Goal: Task Accomplishment & Management: Manage account settings

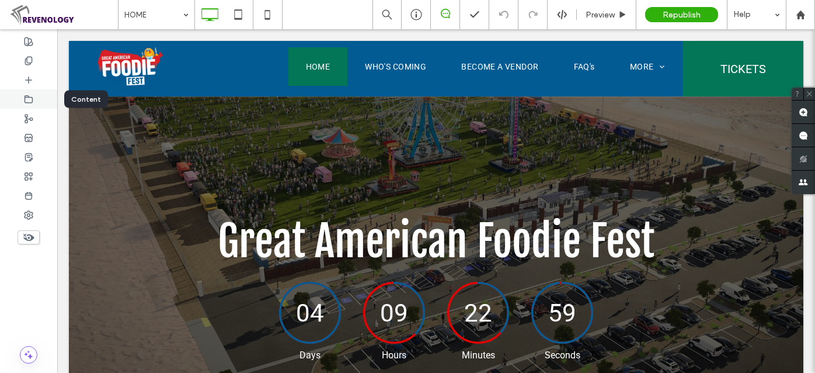
click at [26, 98] on icon at bounding box center [28, 99] width 9 height 9
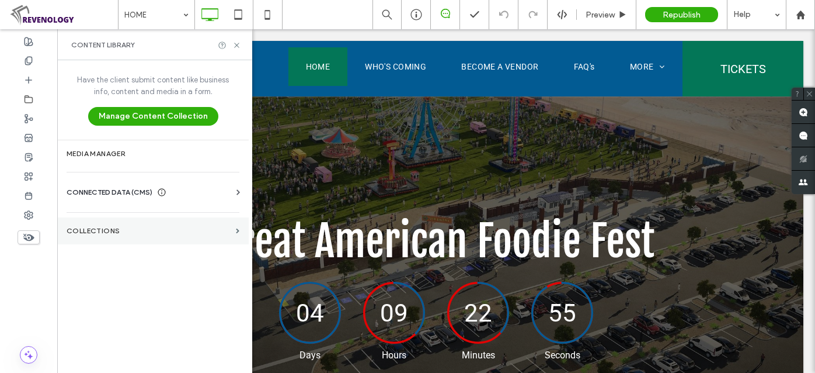
click at [110, 227] on label "Collections" at bounding box center [149, 231] width 165 height 8
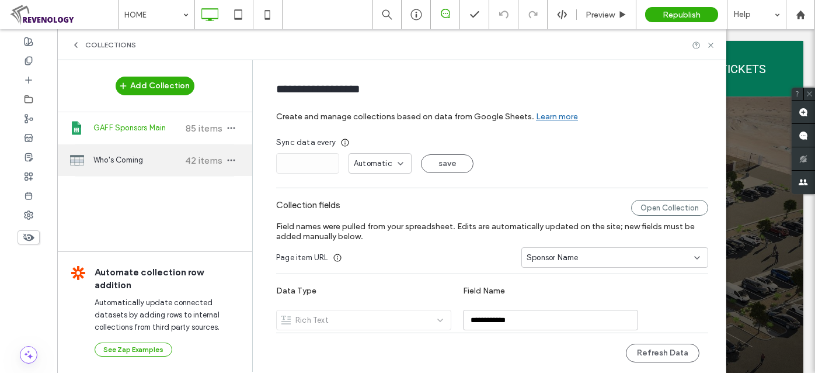
click at [131, 154] on span "Who's Coming" at bounding box center [136, 160] width 87 height 12
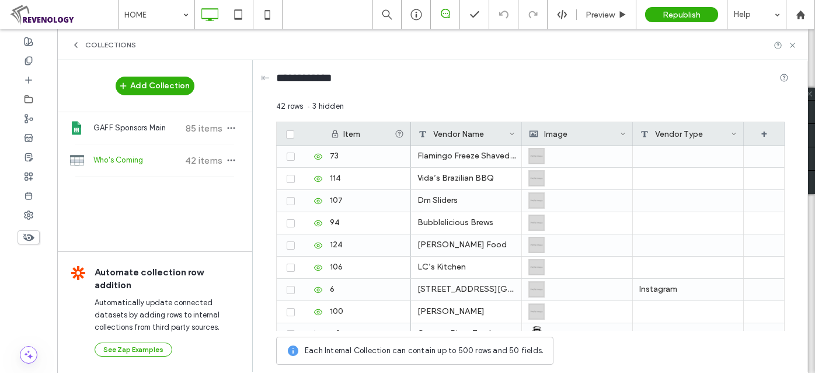
scroll to position [659, 0]
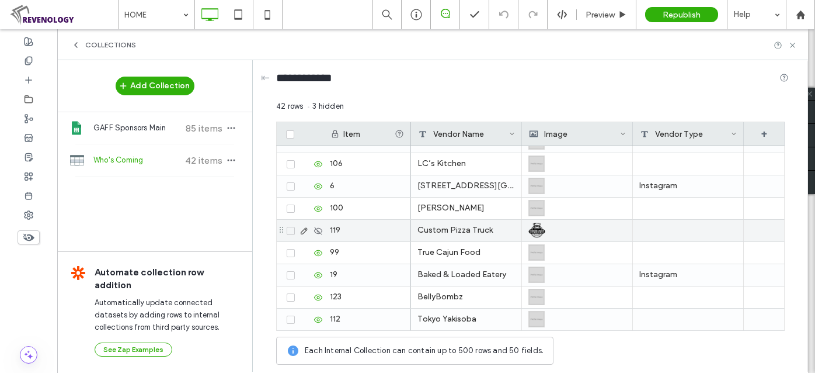
click at [431, 231] on div "Custom Pizza Truck" at bounding box center [466, 231] width 111 height 22
click at [481, 229] on div "Custom Pizza Truck" at bounding box center [466, 231] width 111 height 22
click at [461, 234] on div "Custom Pizza Truck" at bounding box center [466, 231] width 111 height 22
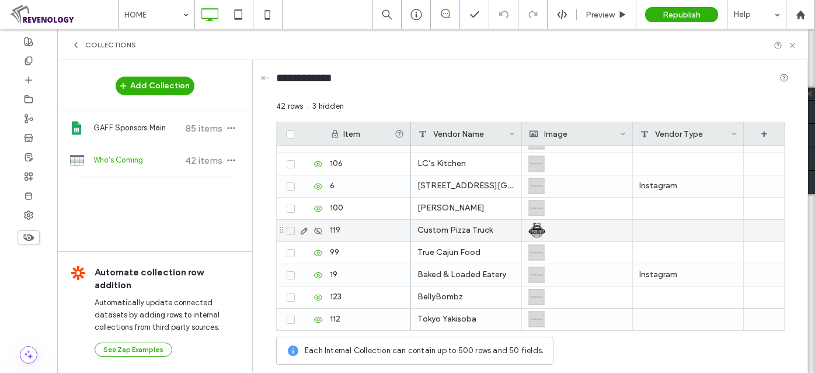
click at [461, 234] on div "Custom Pizza Truck" at bounding box center [466, 231] width 111 height 22
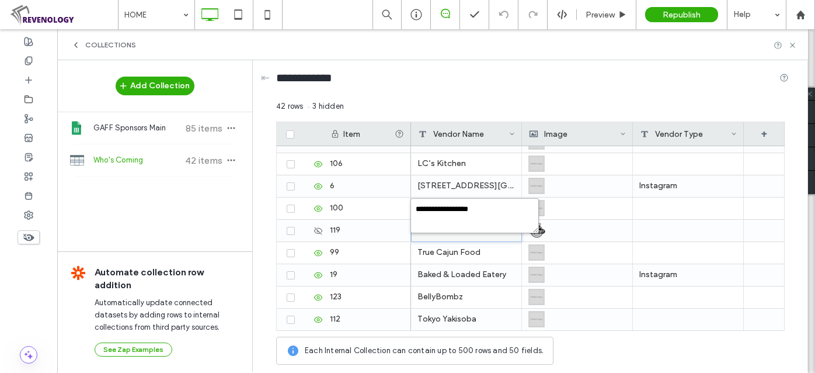
click at [498, 215] on textarea "**********" at bounding box center [474, 215] width 128 height 35
type textarea "**********"
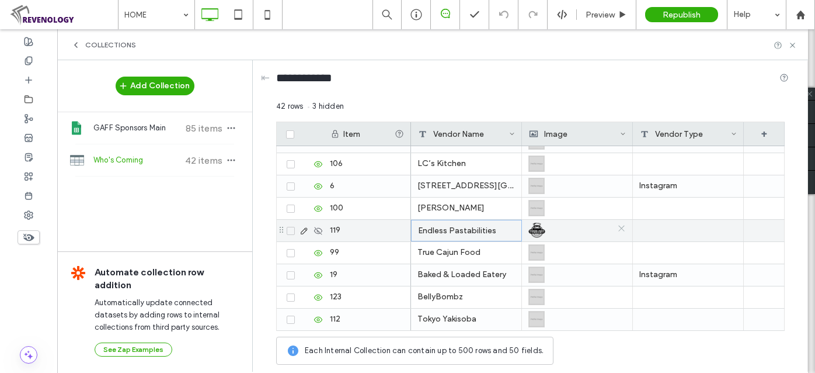
click at [621, 229] on icon at bounding box center [621, 228] width 9 height 9
click at [546, 235] on div at bounding box center [577, 230] width 97 height 20
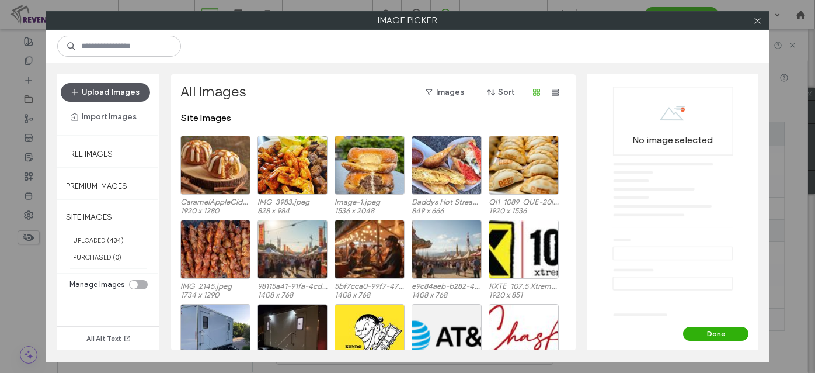
click at [108, 86] on button "Upload Images" at bounding box center [105, 92] width 89 height 19
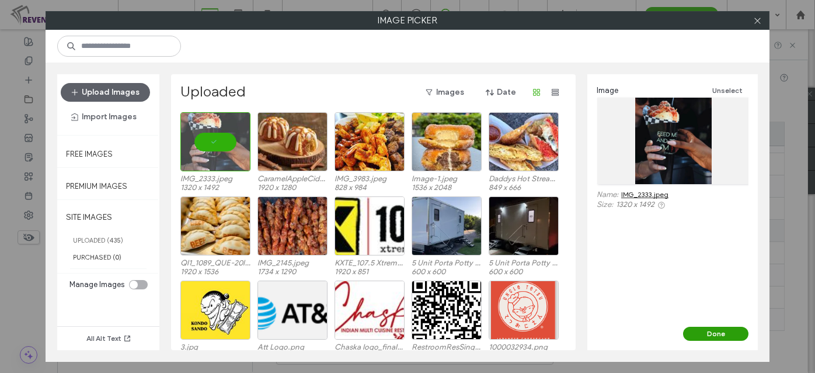
click at [705, 332] on button "Done" at bounding box center [715, 333] width 65 height 14
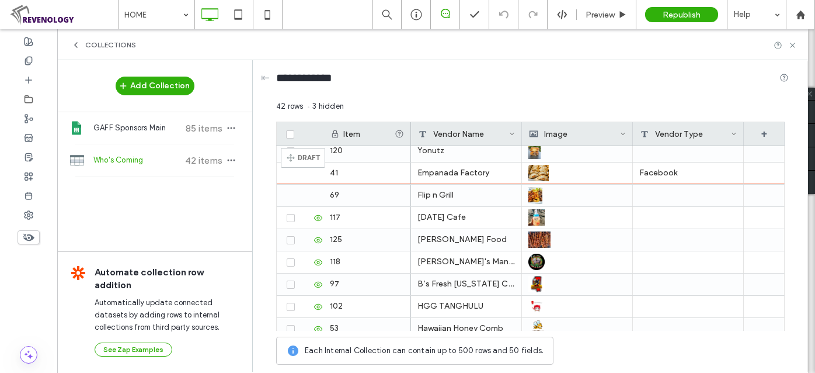
scroll to position [42, 0]
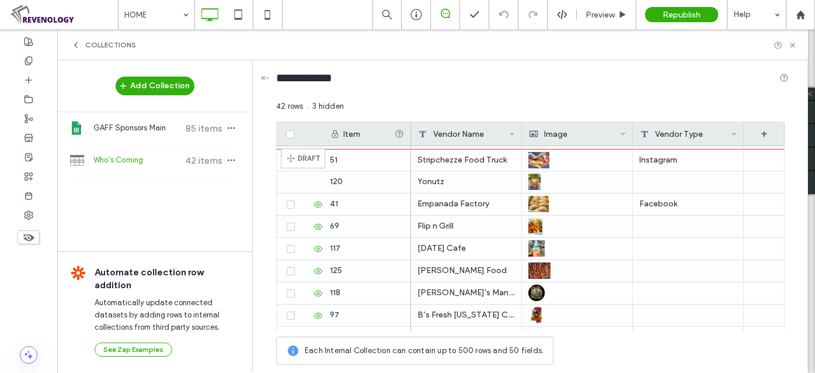
drag, startPoint x: 284, startPoint y: 232, endPoint x: 298, endPoint y: 154, distance: 79.5
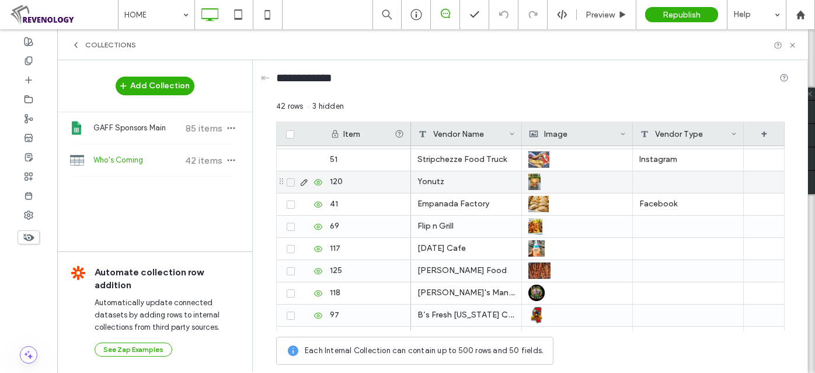
scroll to position [4, 0]
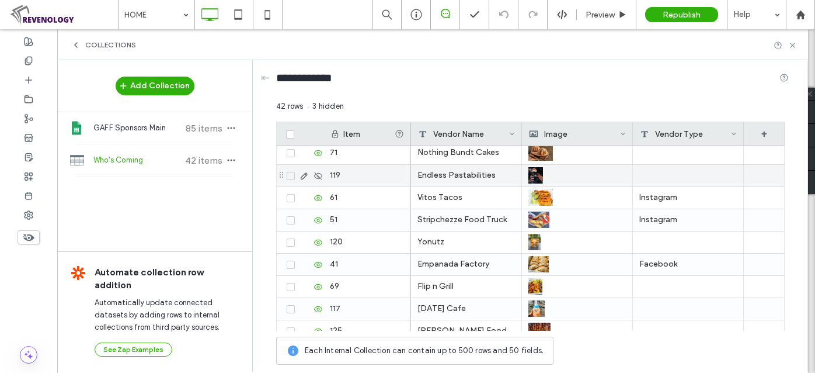
click at [318, 177] on icon at bounding box center [318, 175] width 9 height 9
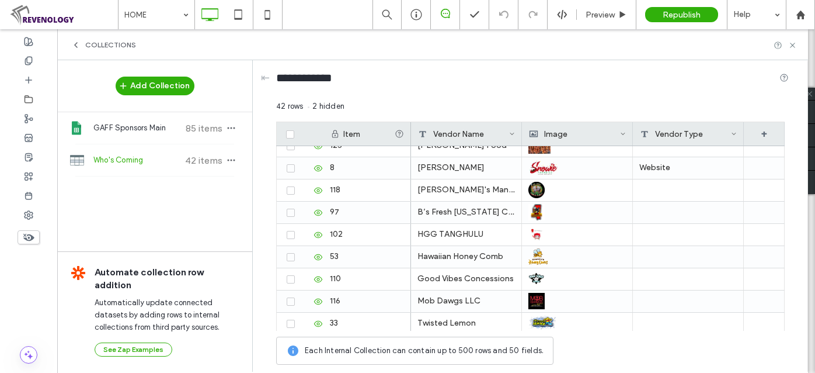
scroll to position [97, 0]
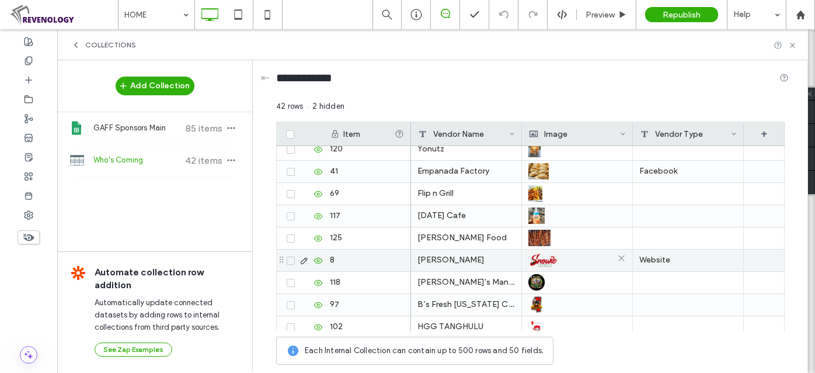
click at [559, 259] on div at bounding box center [577, 259] width 98 height 21
click at [559, 259] on img at bounding box center [543, 260] width 31 height 16
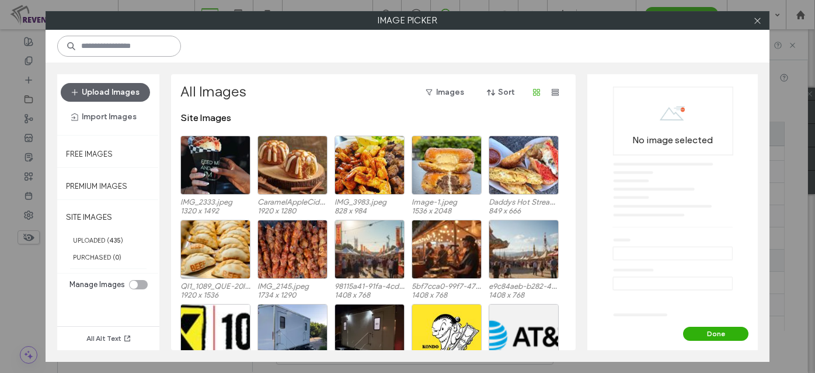
click at [141, 48] on input at bounding box center [119, 46] width 124 height 21
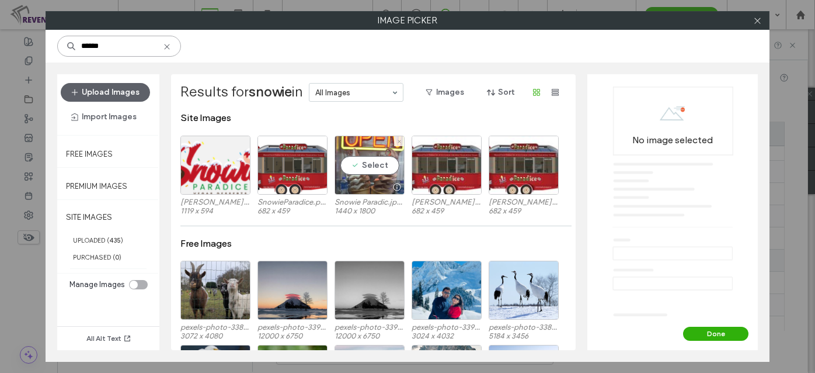
type input "******"
click at [359, 165] on div "Select" at bounding box center [370, 164] width 70 height 59
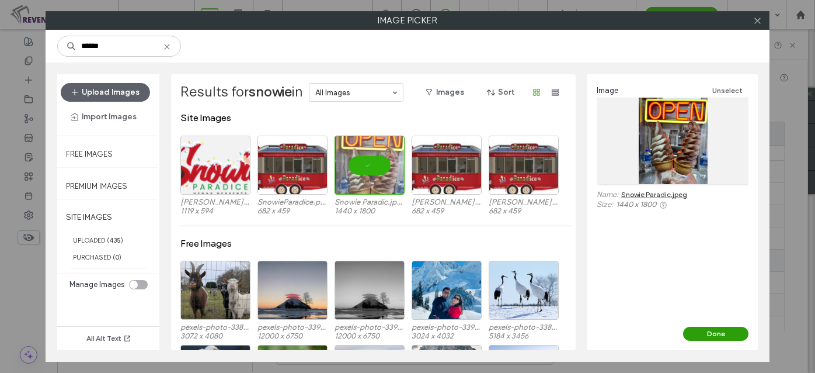
click at [715, 334] on button "Done" at bounding box center [715, 333] width 65 height 14
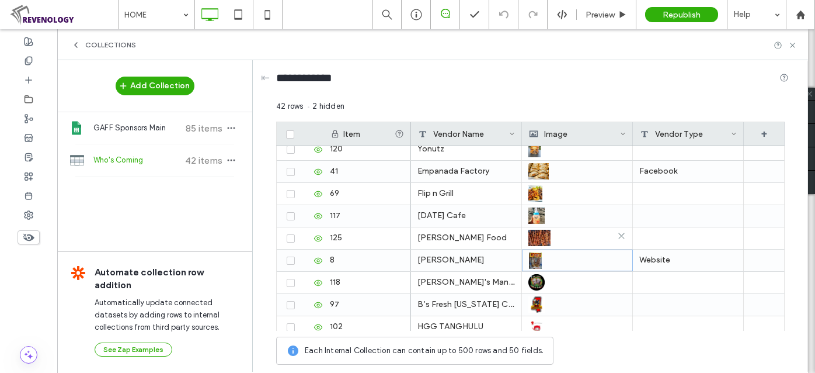
scroll to position [0, 0]
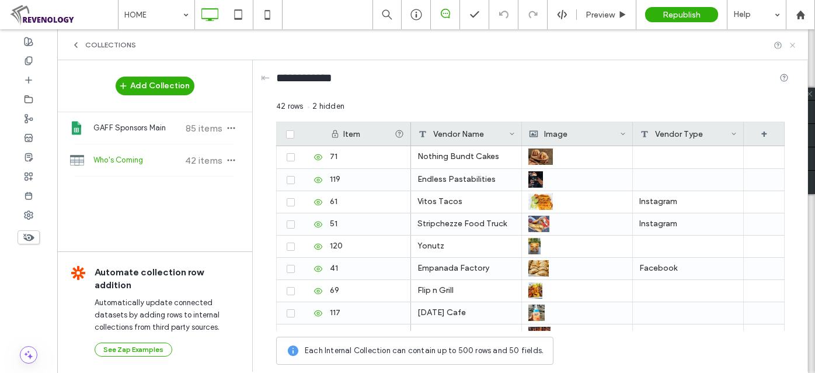
click at [792, 46] on icon at bounding box center [792, 45] width 9 height 9
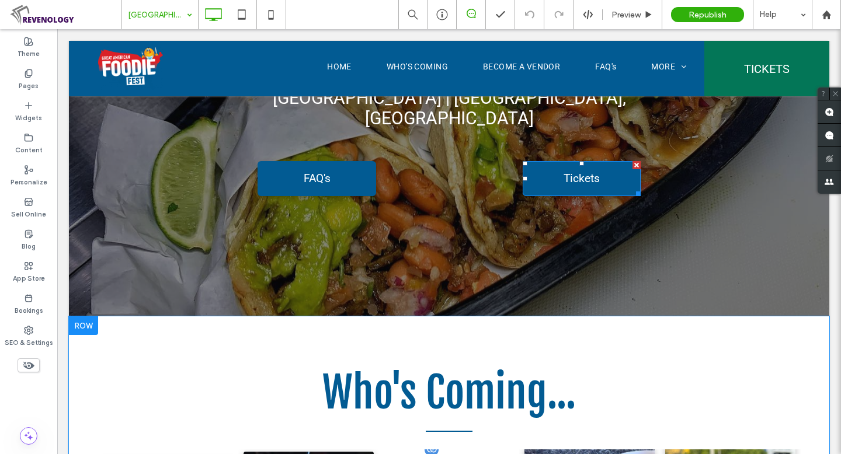
scroll to position [47, 0]
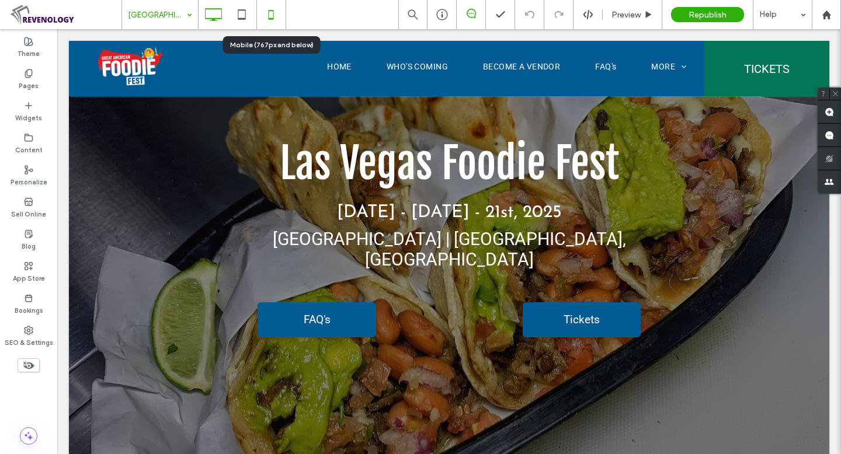
click at [272, 17] on icon at bounding box center [270, 14] width 23 height 23
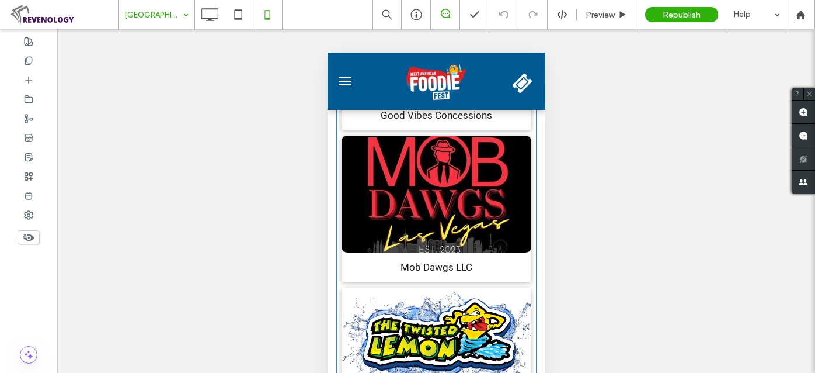
scroll to position [2729, 0]
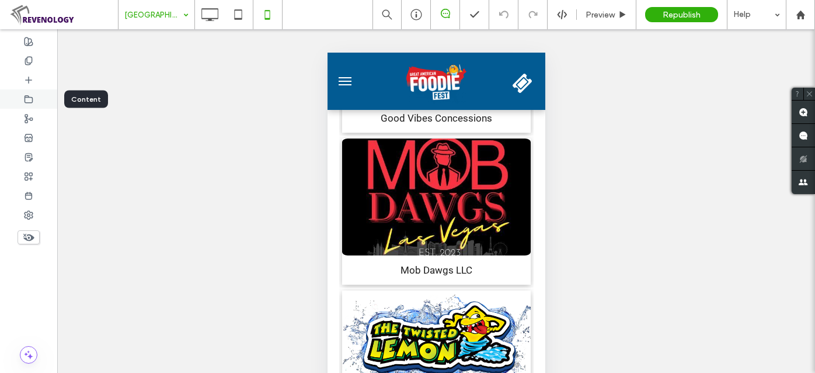
click at [34, 102] on div at bounding box center [28, 98] width 57 height 19
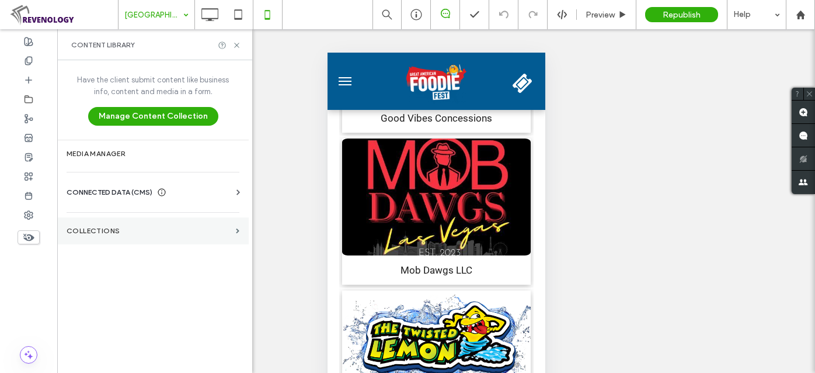
click at [124, 228] on label "Collections" at bounding box center [149, 231] width 165 height 8
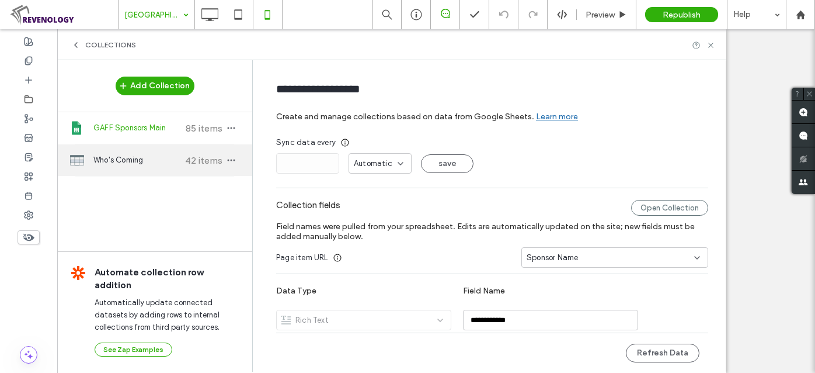
click at [120, 148] on div "Who's Coming 42 items" at bounding box center [154, 160] width 195 height 32
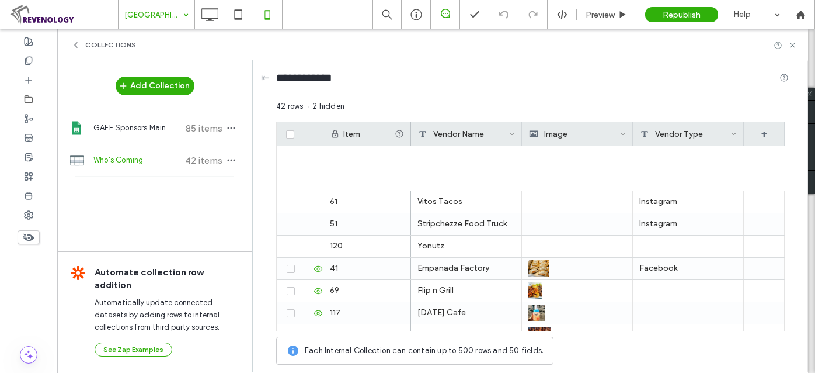
scroll to position [287, 0]
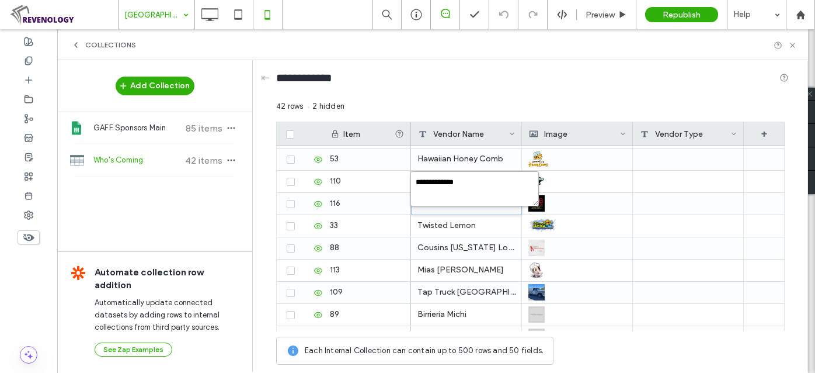
click at [477, 180] on textarea "**********" at bounding box center [474, 188] width 128 height 35
type textarea "**********"
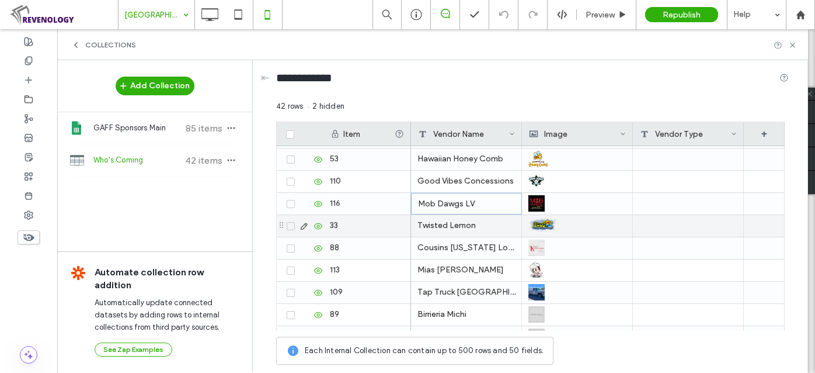
click at [439, 229] on div "Twisted Lemon" at bounding box center [466, 226] width 111 height 22
click at [444, 228] on div "Twisted Lemon" at bounding box center [466, 226] width 111 height 22
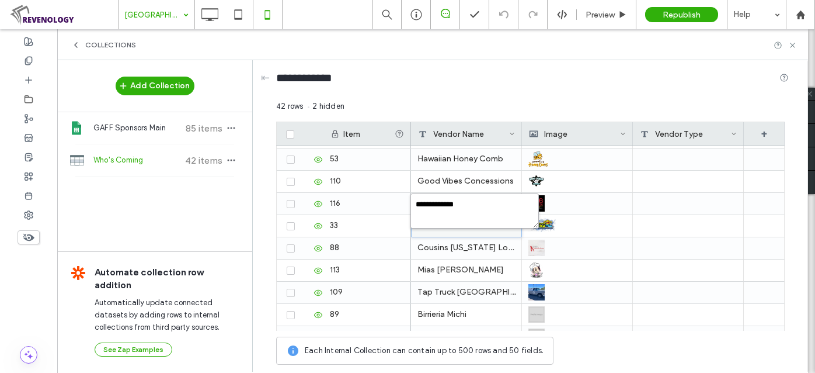
click at [416, 203] on textarea "**********" at bounding box center [474, 210] width 128 height 35
type textarea "**********"
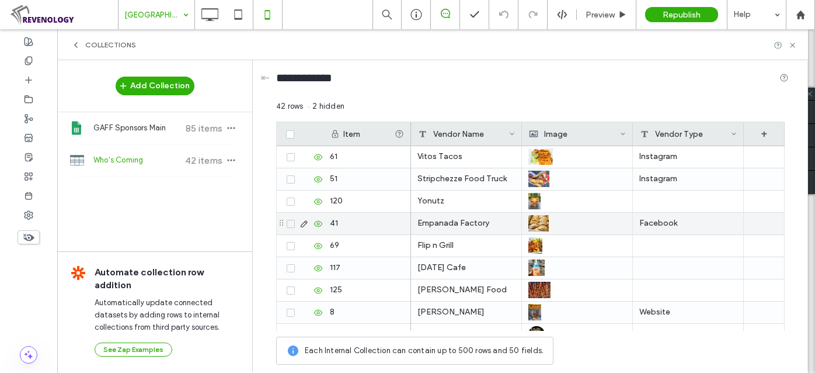
scroll to position [0, 0]
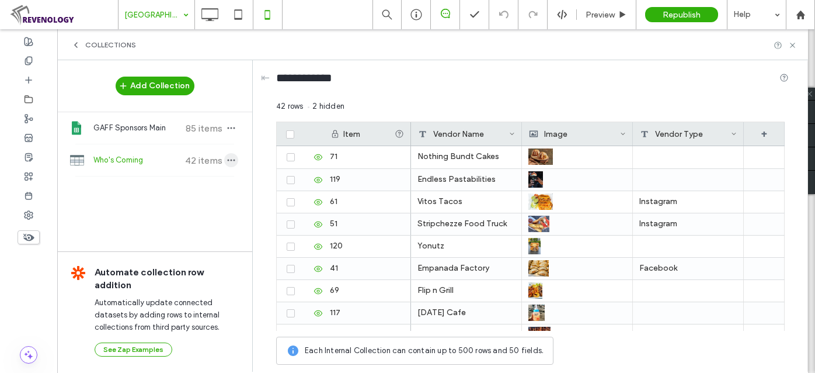
click at [235, 158] on icon "button" at bounding box center [231, 159] width 9 height 9
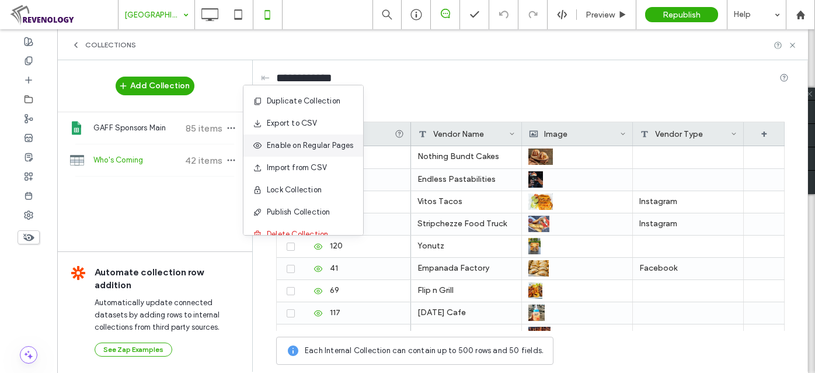
scroll to position [15, 0]
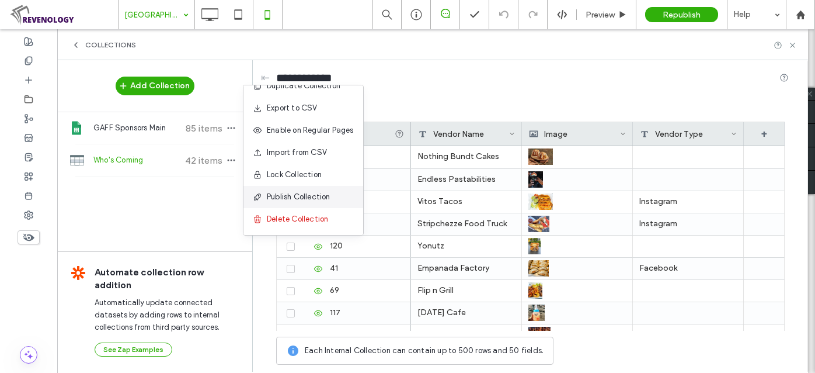
click at [302, 199] on span "Publish Collection" at bounding box center [299, 197] width 64 height 12
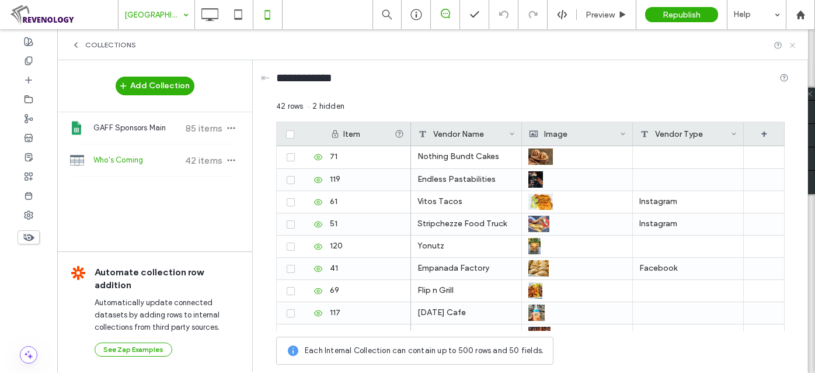
click at [791, 47] on icon at bounding box center [792, 45] width 9 height 9
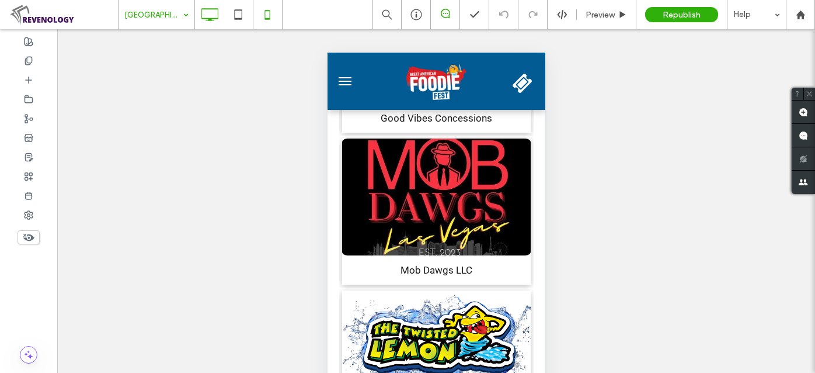
click at [211, 12] on icon at bounding box center [209, 14] width 23 height 23
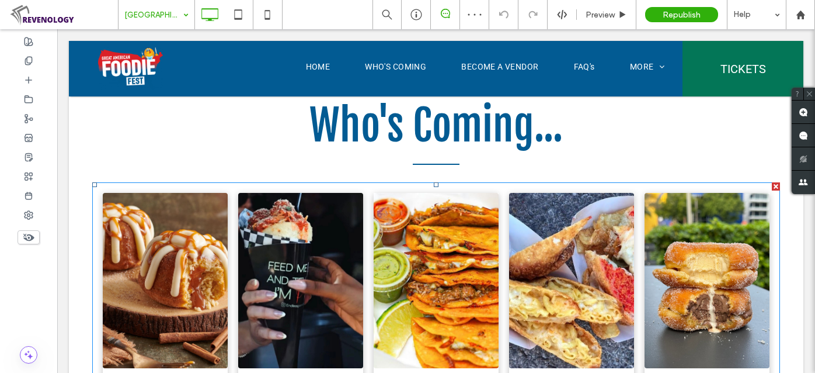
scroll to position [498, 0]
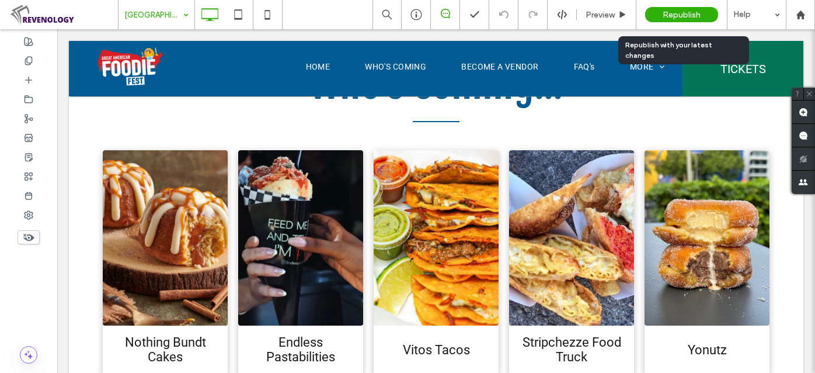
click at [682, 15] on span "Republish" at bounding box center [682, 15] width 38 height 10
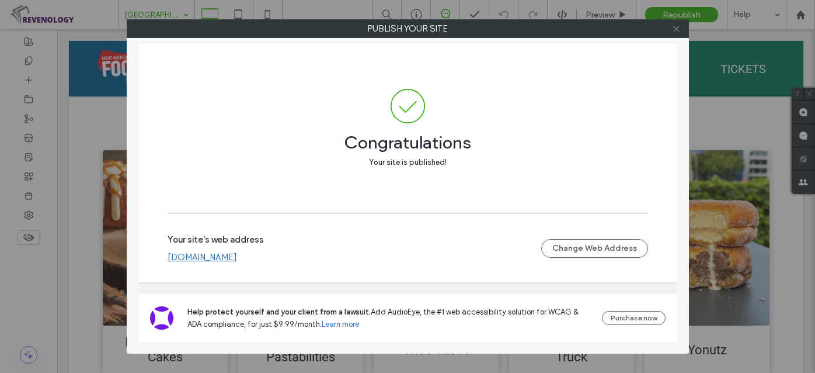
click at [677, 29] on icon at bounding box center [676, 29] width 9 height 9
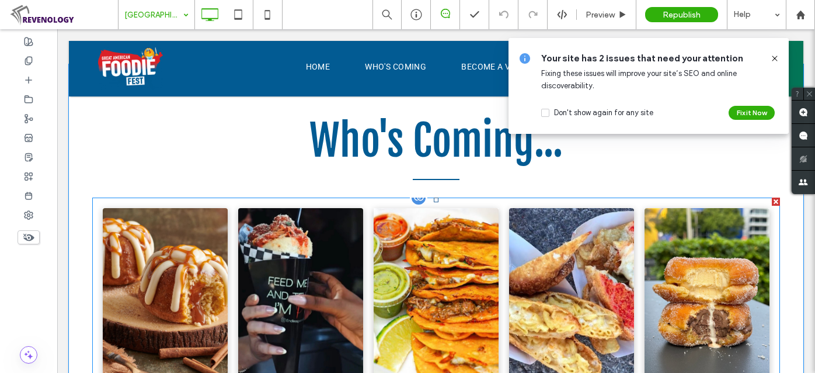
scroll to position [391, 0]
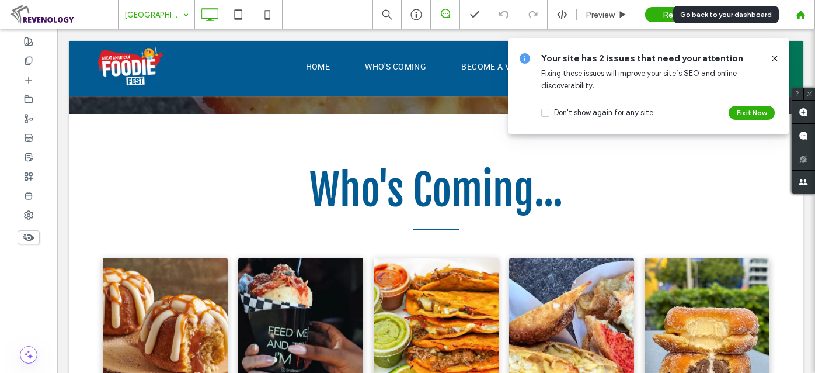
click at [805, 15] on div at bounding box center [801, 15] width 28 height 10
